Goal: Check status: Check status

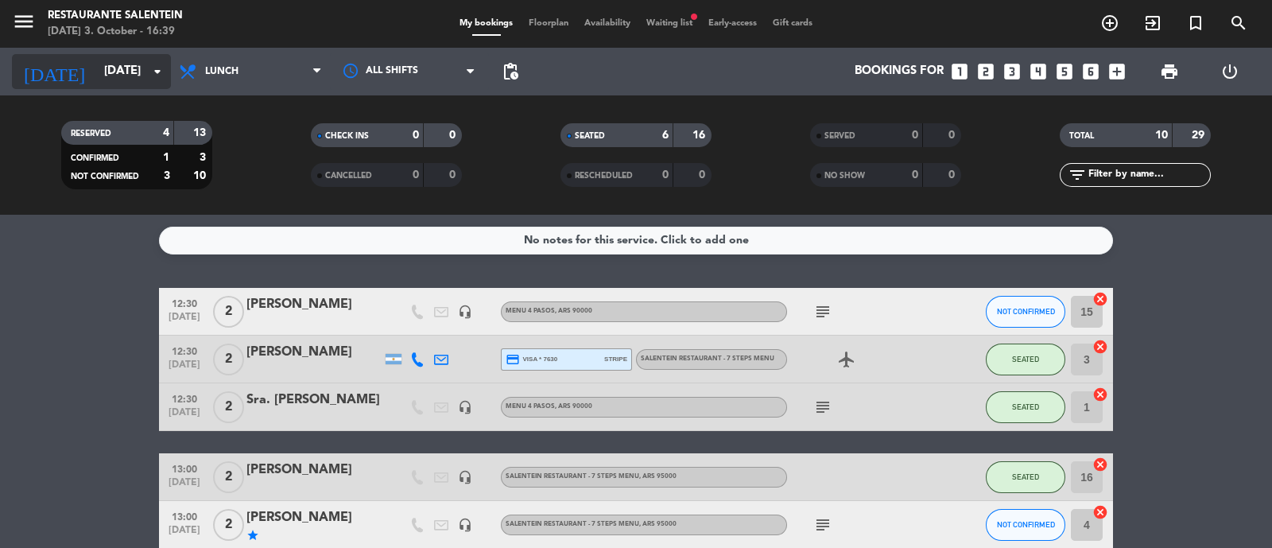
click at [128, 83] on input "[DATE]" at bounding box center [172, 71] width 153 height 30
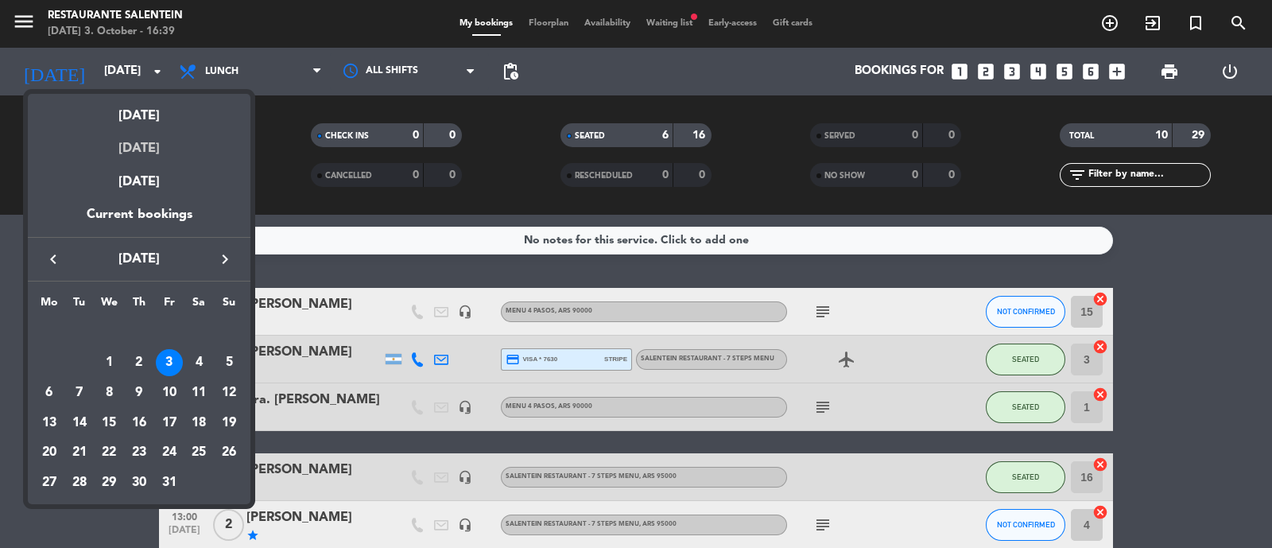
click at [126, 149] on div "[DATE]" at bounding box center [139, 142] width 223 height 33
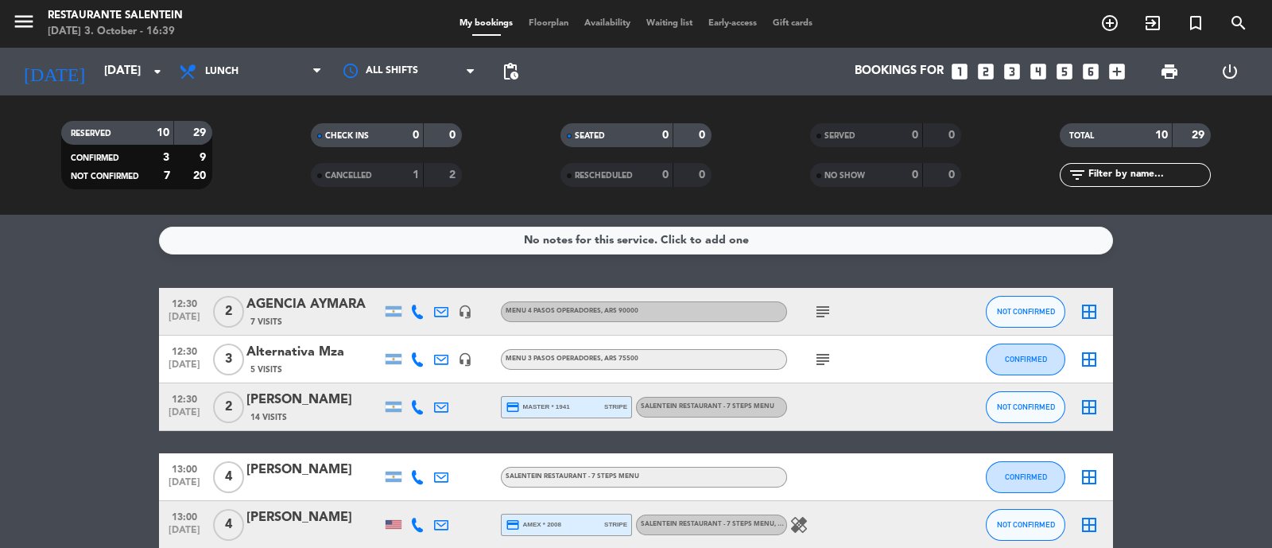
click at [64, 21] on div "Restaurante Salentein" at bounding box center [115, 16] width 135 height 16
click at [27, 21] on icon "menu" at bounding box center [24, 22] width 24 height 24
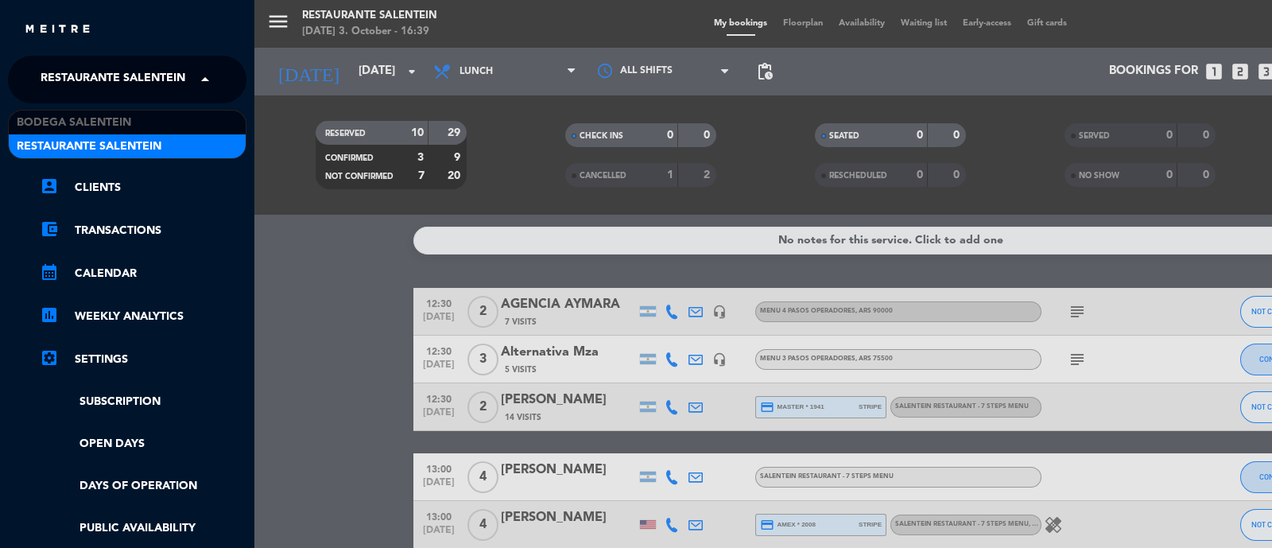
click at [112, 68] on span "Restaurante Salentein" at bounding box center [113, 79] width 145 height 33
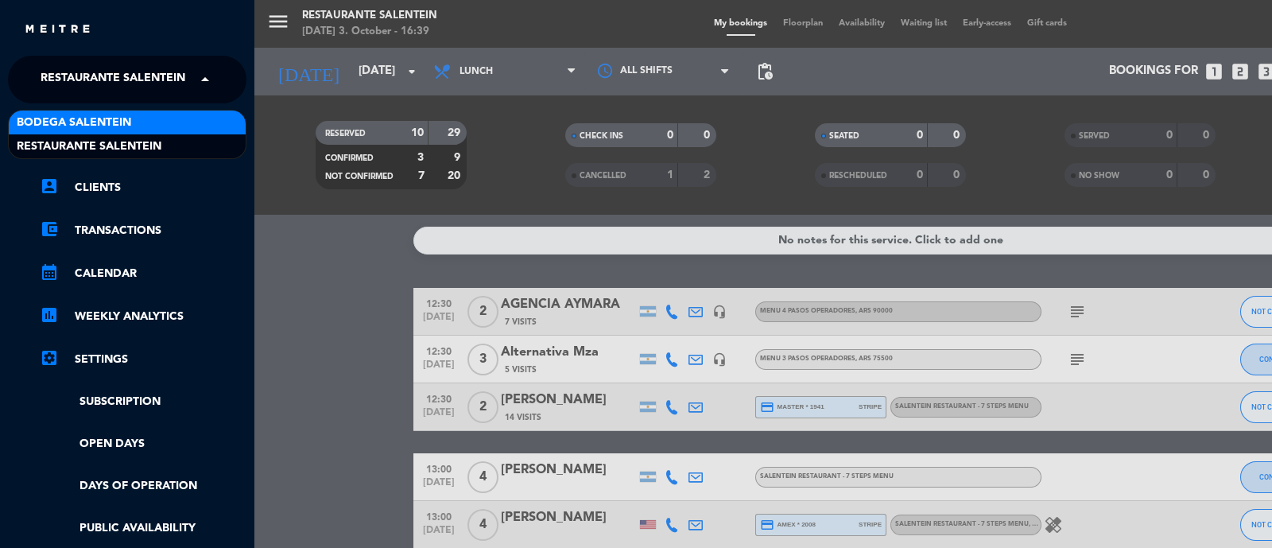
click at [103, 125] on span "Bodega Salentein" at bounding box center [74, 123] width 114 height 18
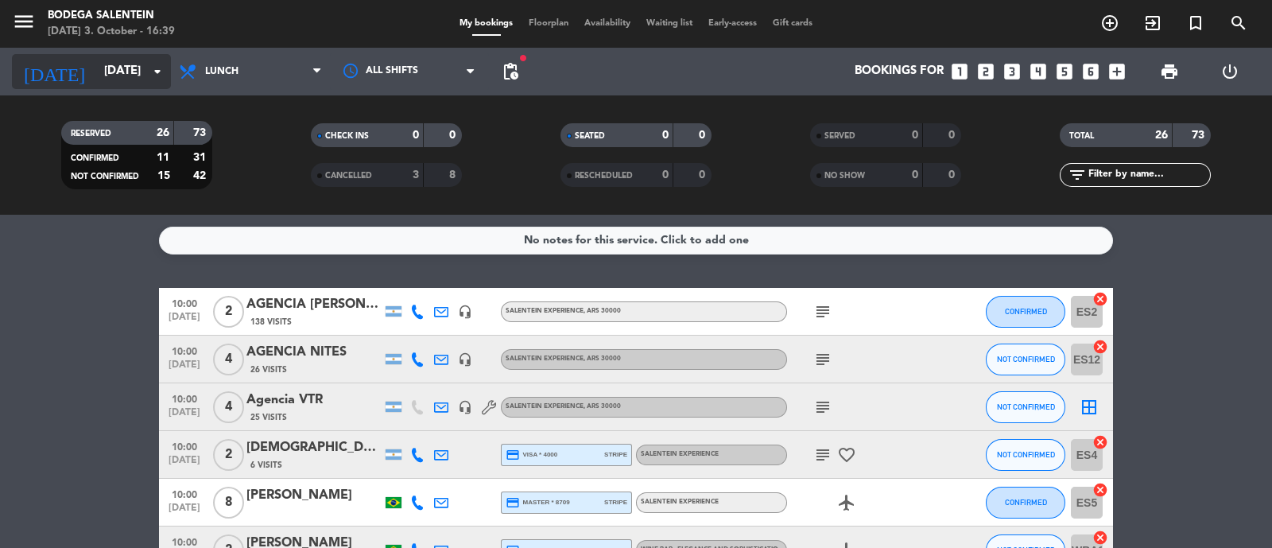
click at [139, 77] on input "[DATE]" at bounding box center [172, 71] width 153 height 30
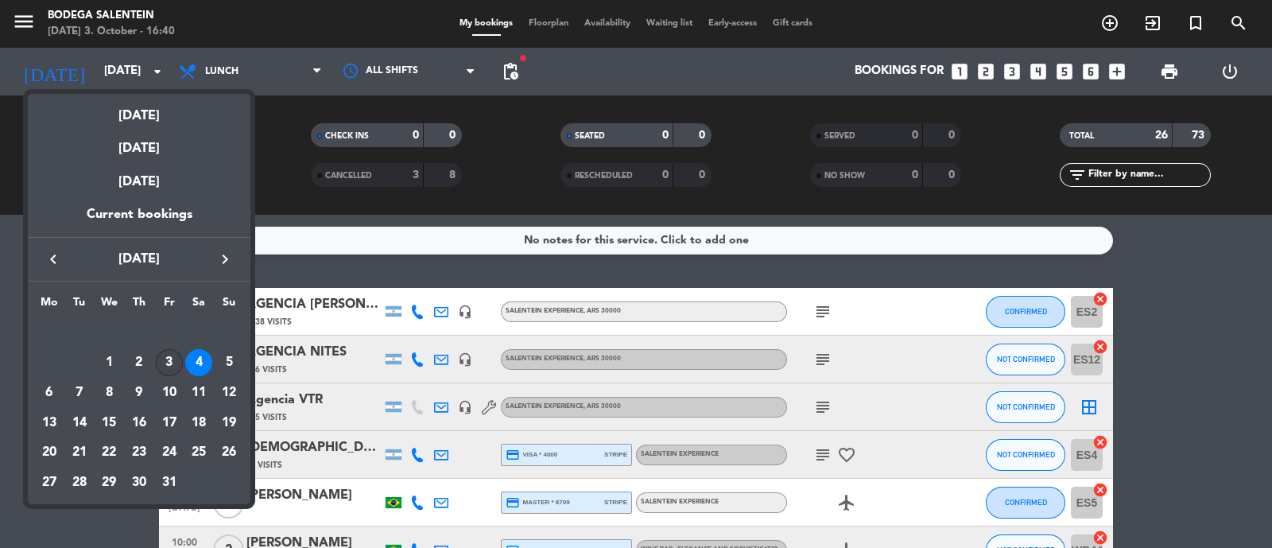
click at [175, 361] on div "3" at bounding box center [169, 362] width 27 height 27
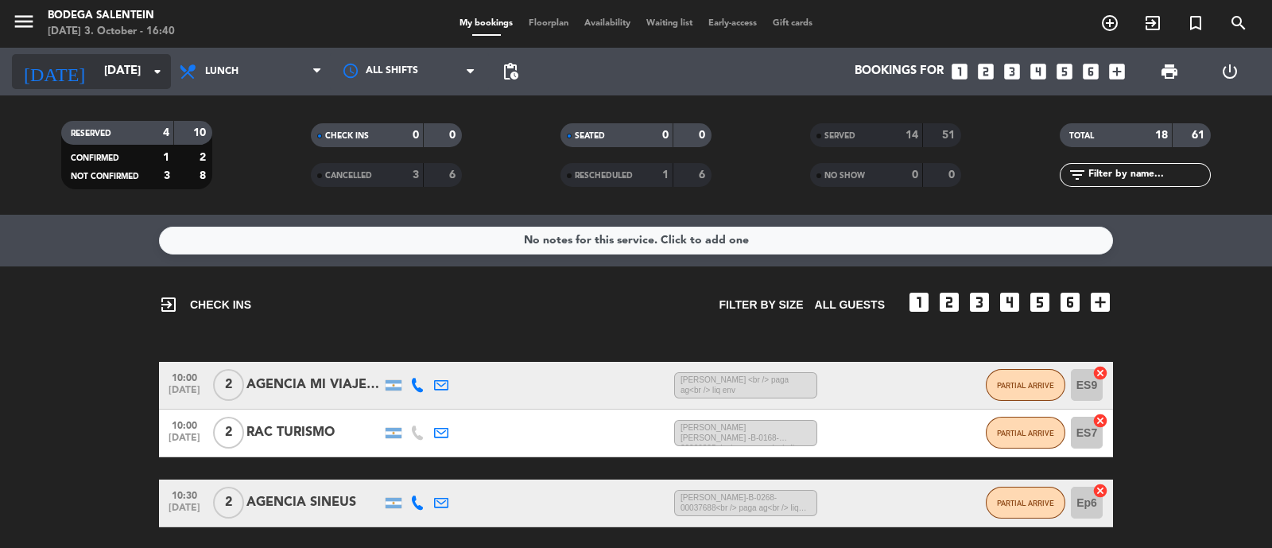
click at [116, 84] on input "[DATE]" at bounding box center [172, 71] width 153 height 30
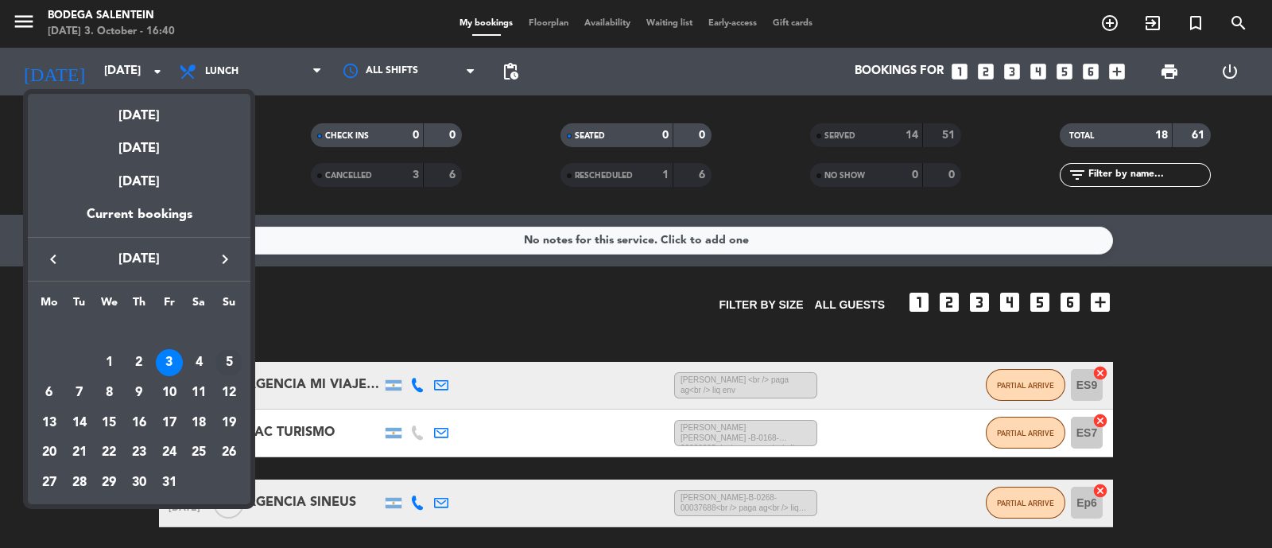
click at [223, 359] on div "5" at bounding box center [228, 362] width 27 height 27
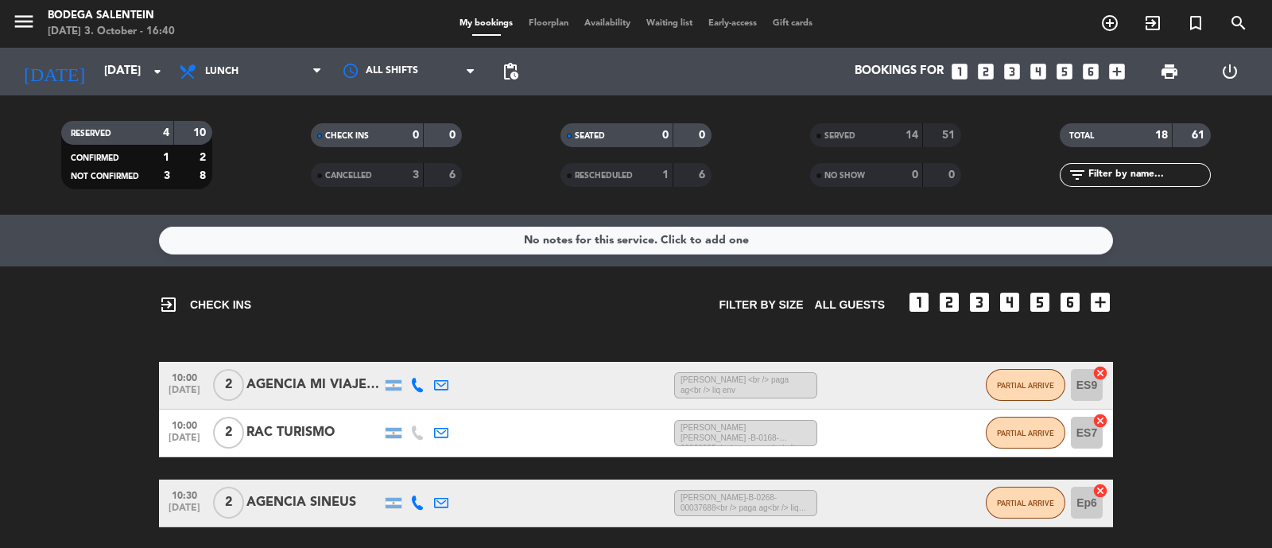
type input "[DATE]"
